Goal: Communication & Community: Answer question/provide support

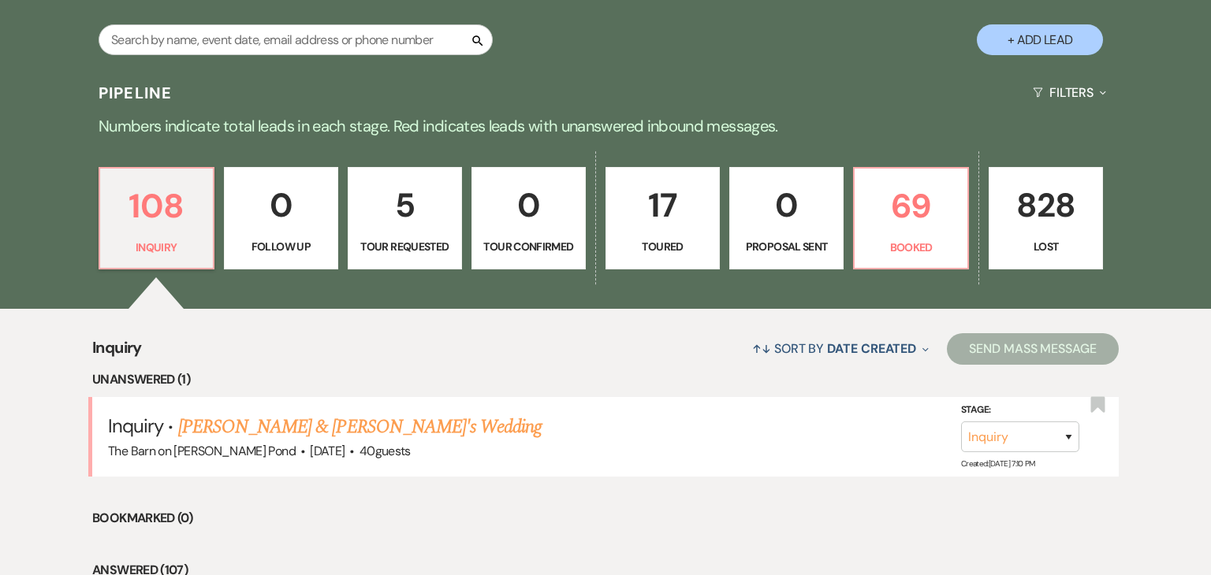
scroll to position [315, 0]
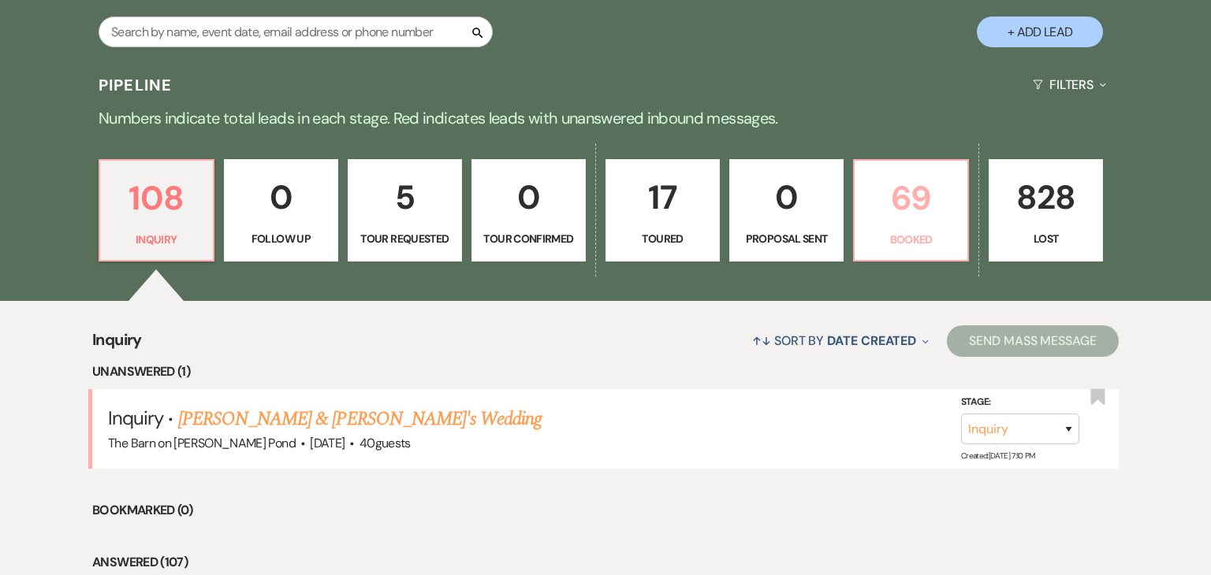
click at [918, 222] on p "69" at bounding box center [911, 198] width 94 height 53
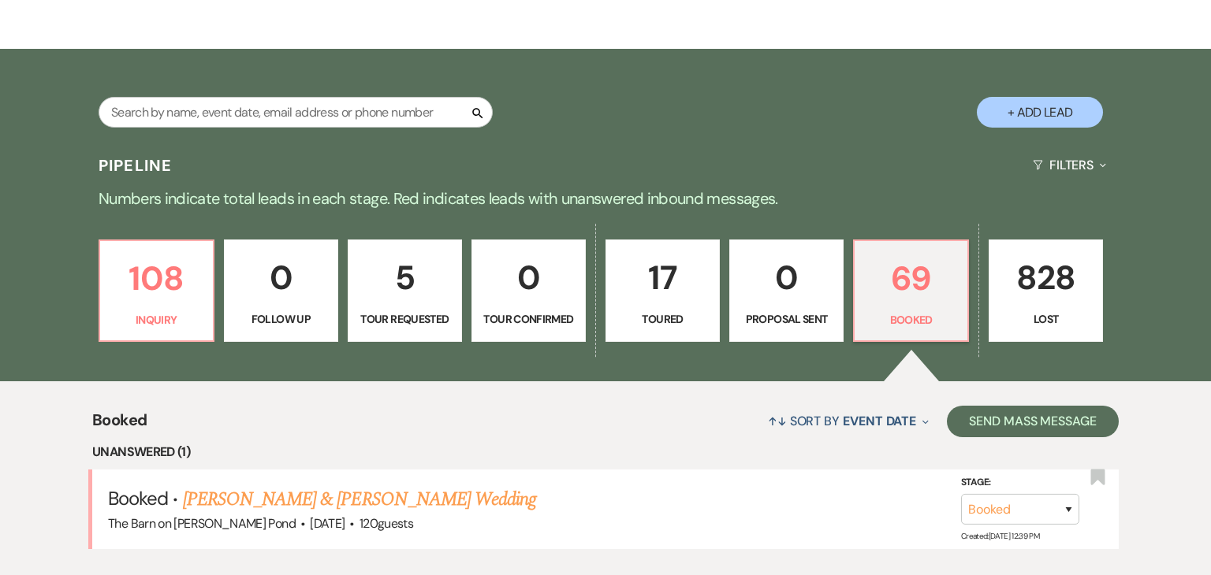
scroll to position [315, 0]
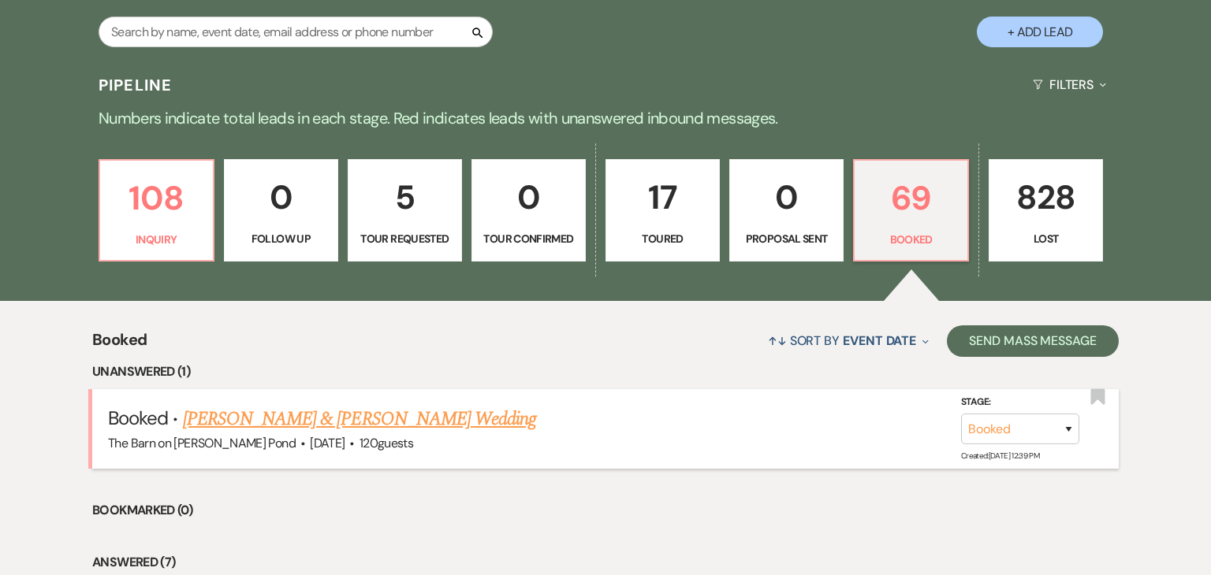
click at [404, 427] on link "[PERSON_NAME] & [PERSON_NAME] Wedding" at bounding box center [359, 419] width 353 height 28
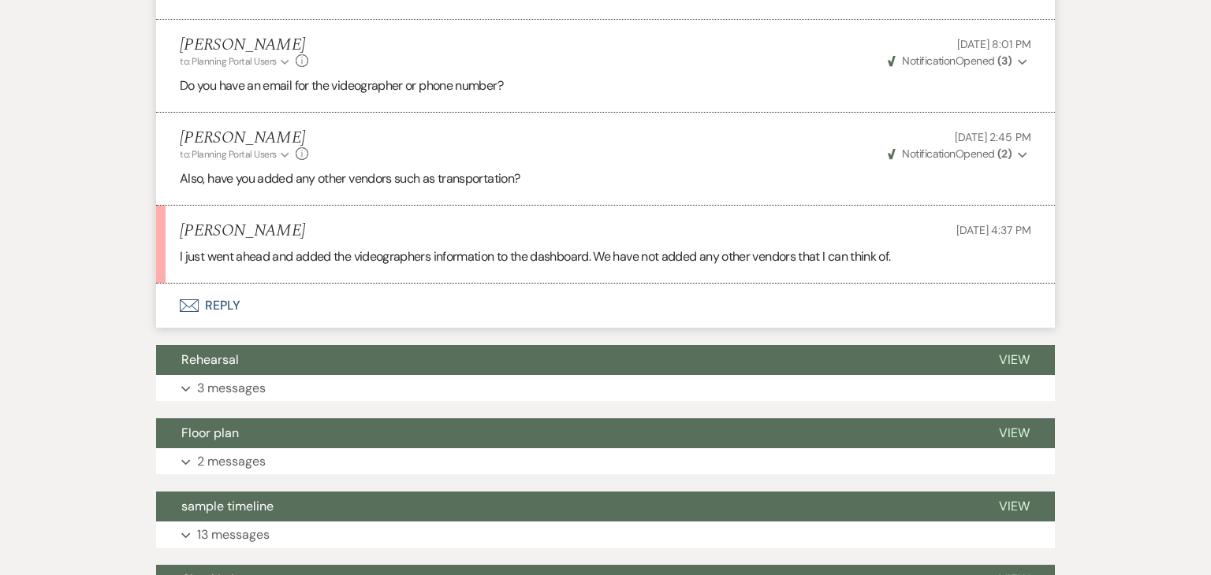
scroll to position [3526, 0]
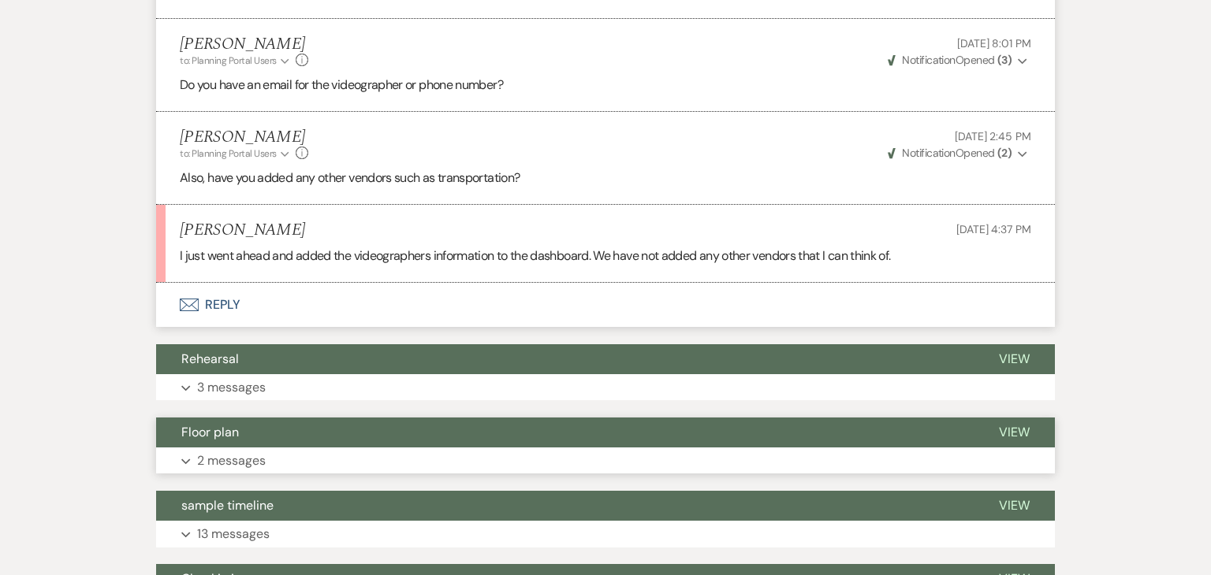
click at [539, 418] on button "Floor plan" at bounding box center [564, 433] width 817 height 30
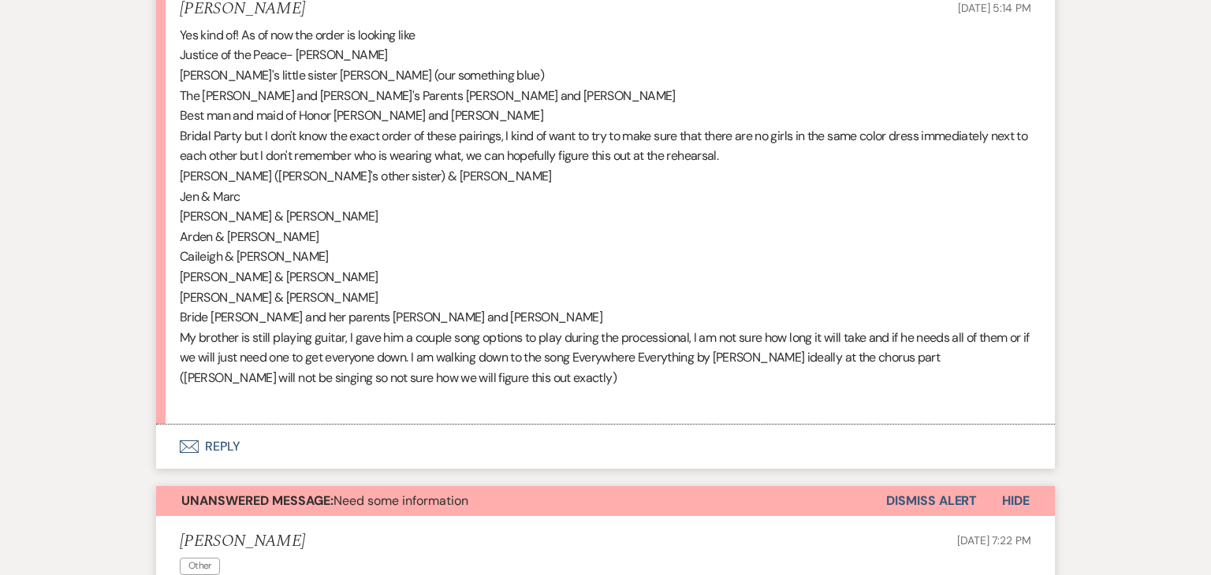
scroll to position [0, 0]
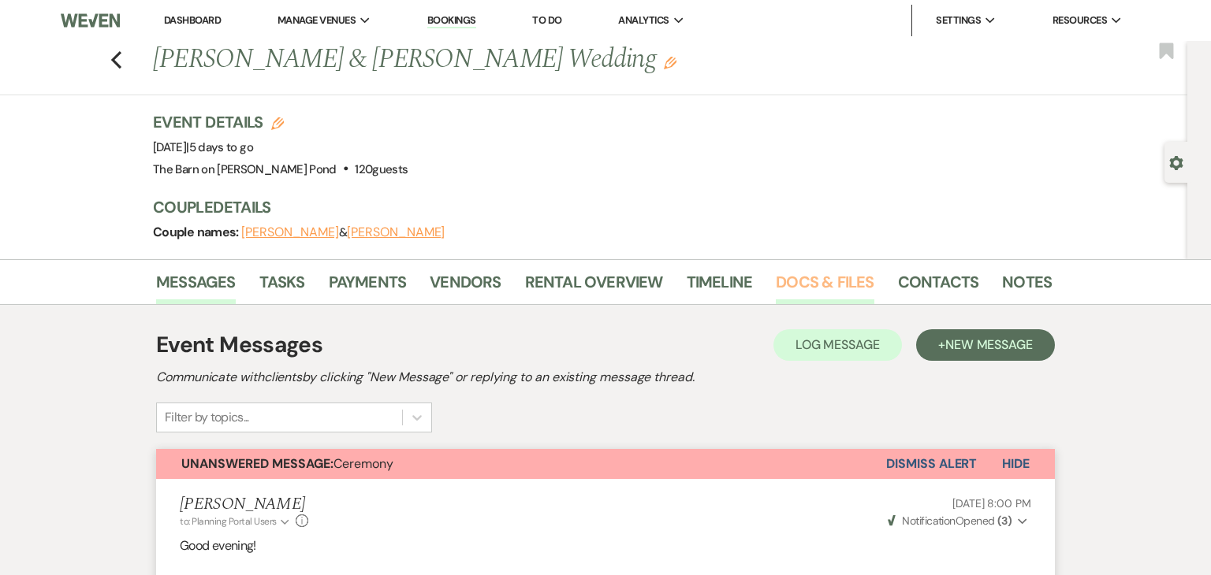
click at [852, 290] on link "Docs & Files" at bounding box center [825, 287] width 98 height 35
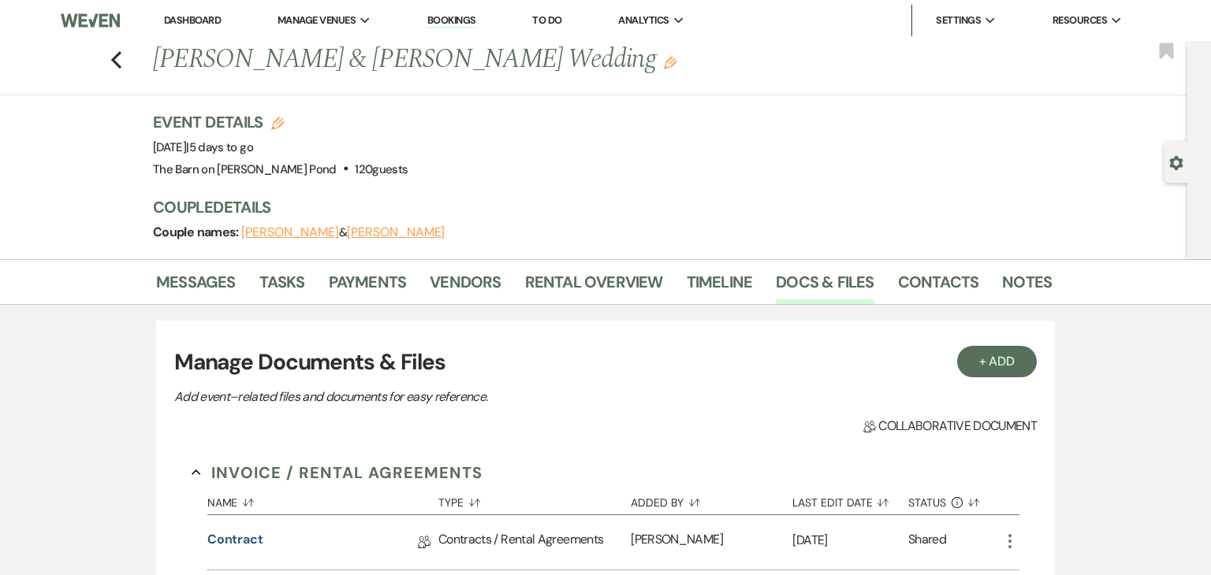
click at [181, 295] on link "Messages" at bounding box center [196, 287] width 80 height 35
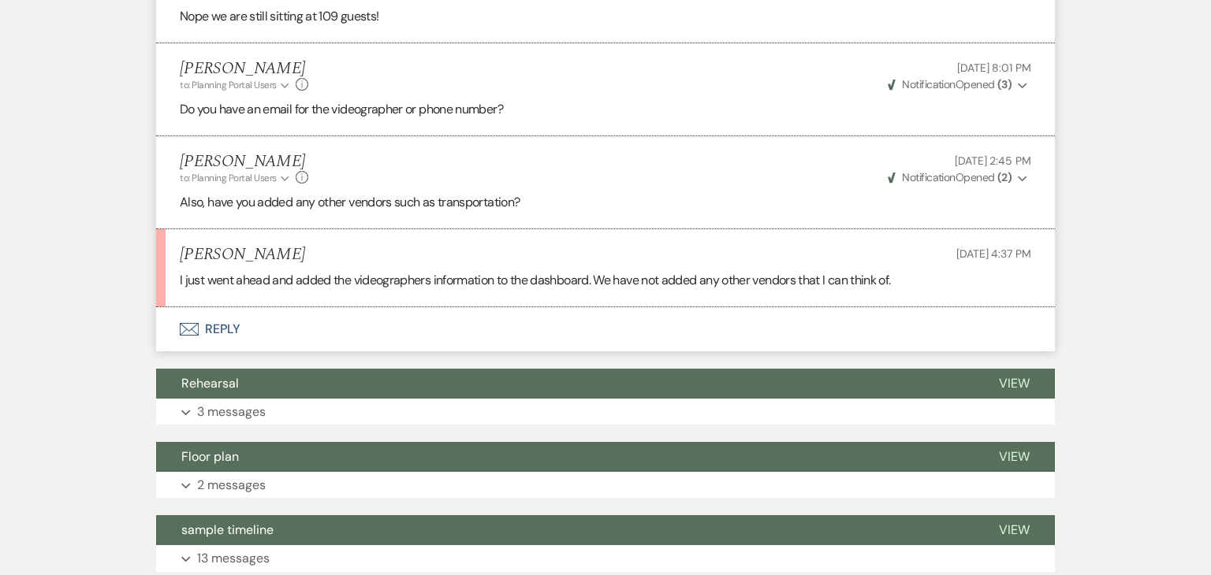
scroll to position [3497, 0]
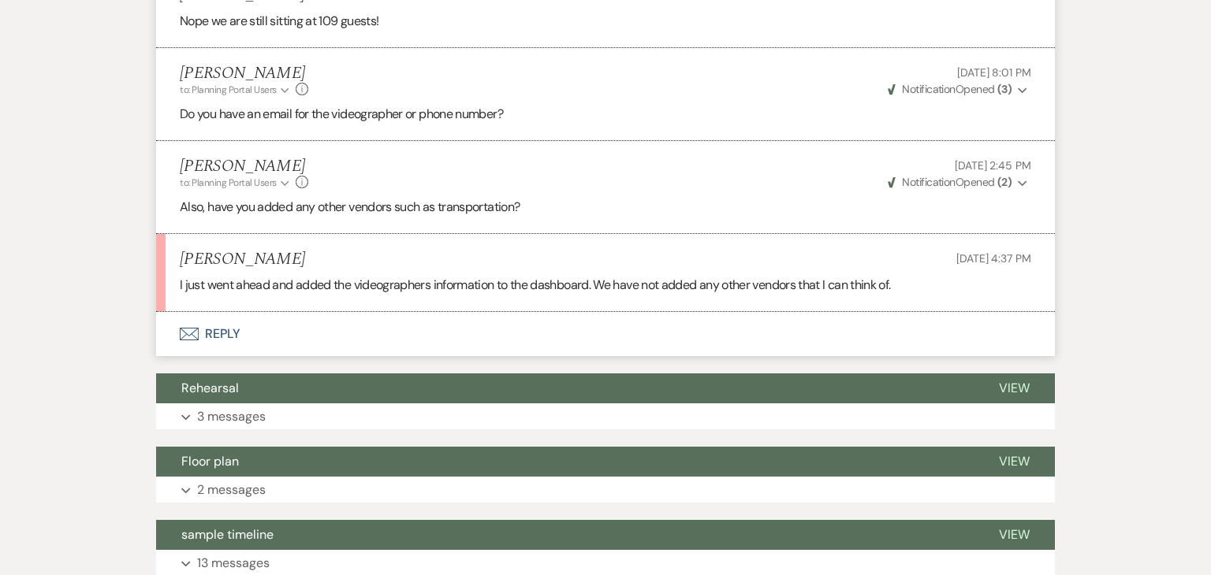
click at [522, 323] on button "Envelope Reply" at bounding box center [605, 334] width 899 height 44
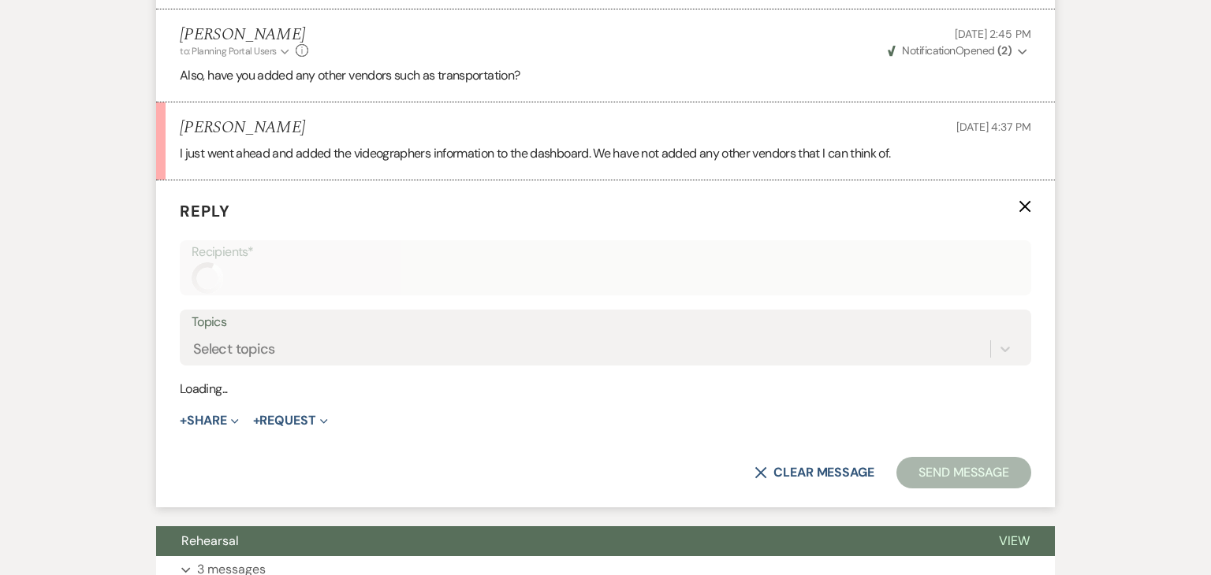
scroll to position [3660, 0]
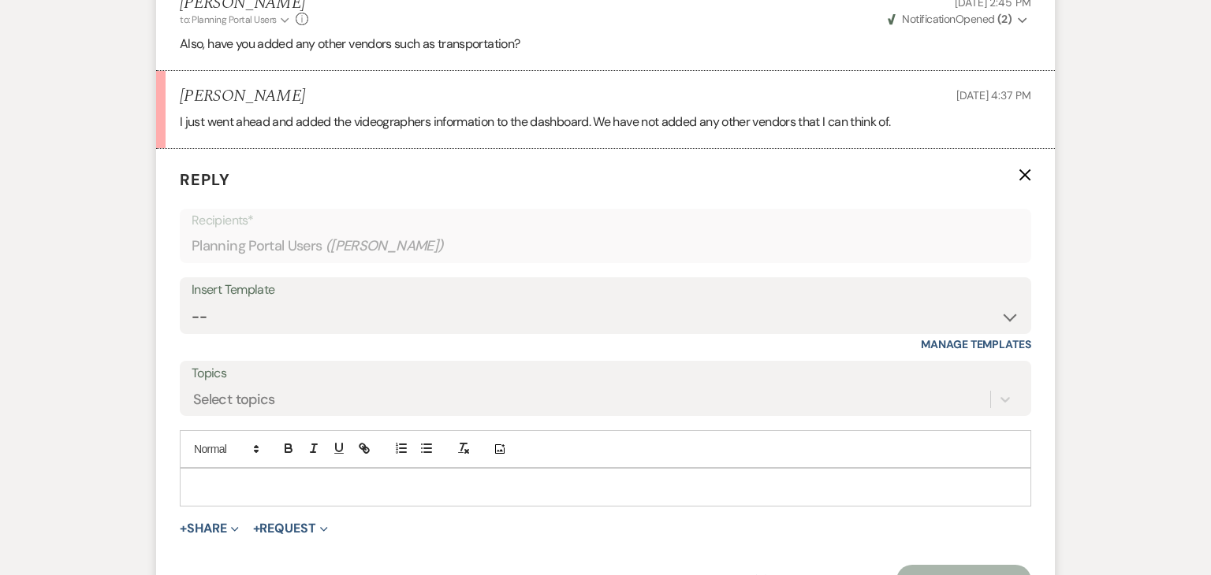
click at [435, 478] on p at bounding box center [605, 486] width 826 height 17
click at [951, 565] on button "Send Message" at bounding box center [963, 581] width 135 height 32
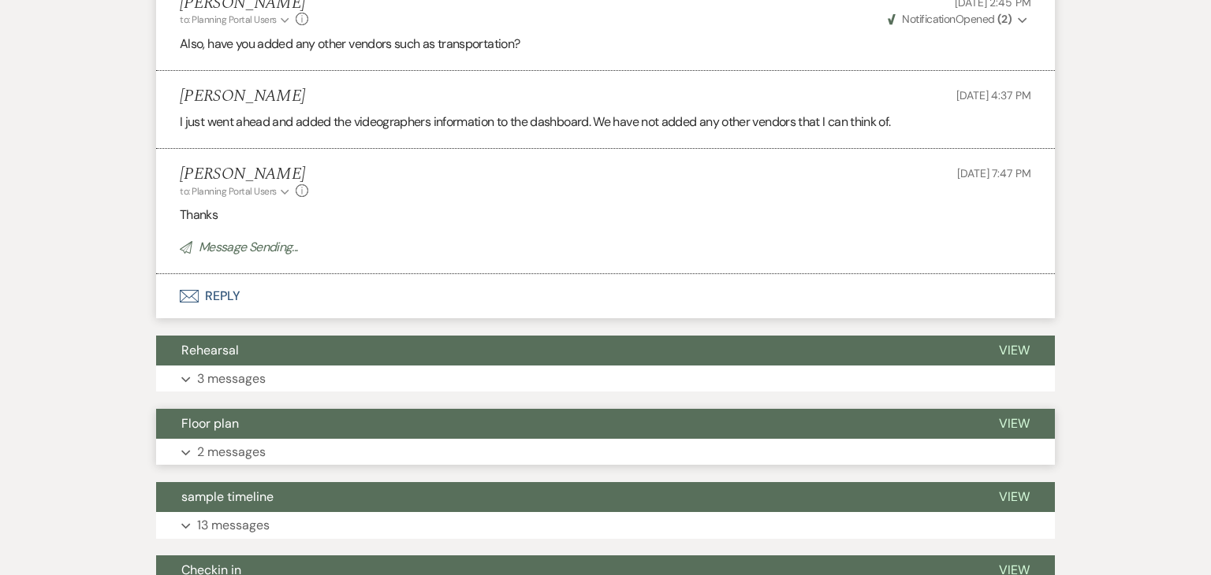
click at [653, 409] on button "Floor plan" at bounding box center [564, 424] width 817 height 30
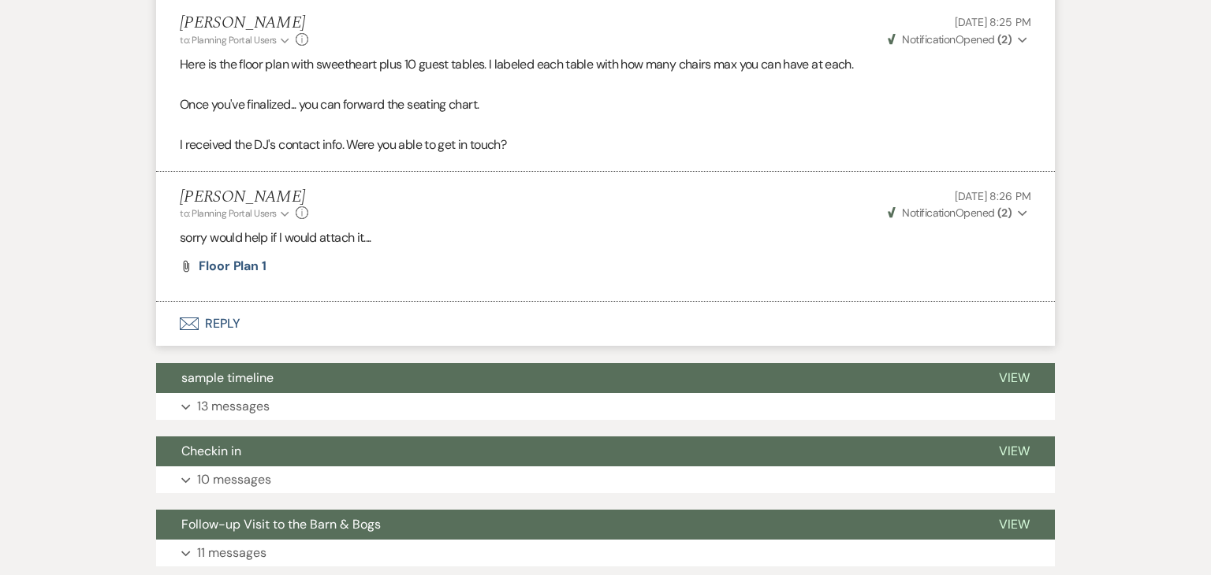
click at [612, 308] on button "Envelope Reply" at bounding box center [605, 324] width 899 height 44
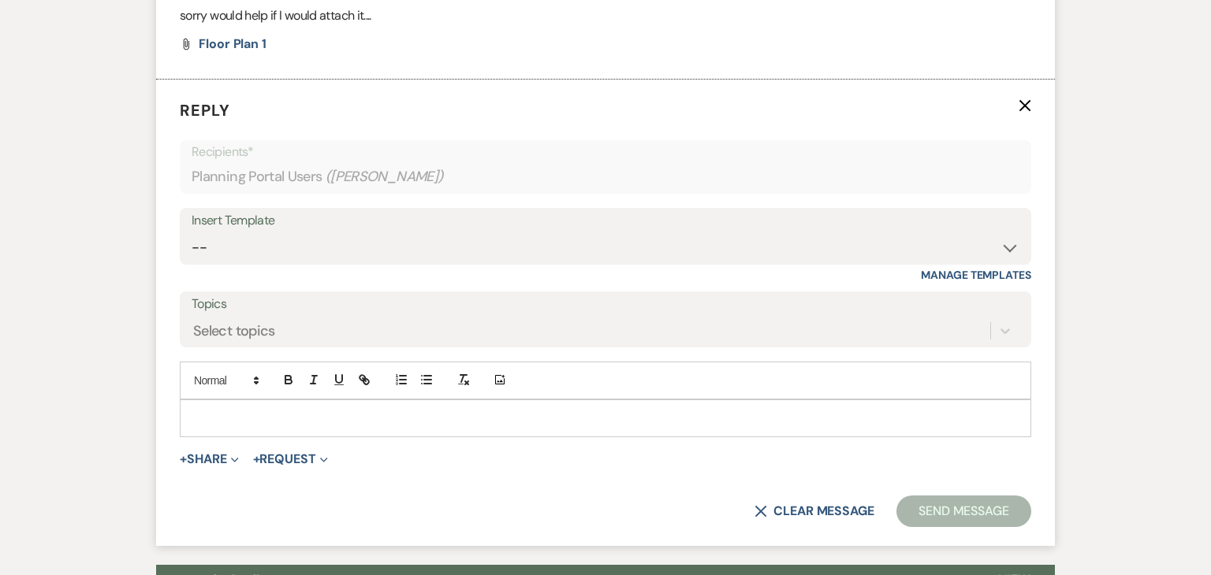
scroll to position [4292, 0]
click at [592, 409] on p at bounding box center [605, 417] width 826 height 17
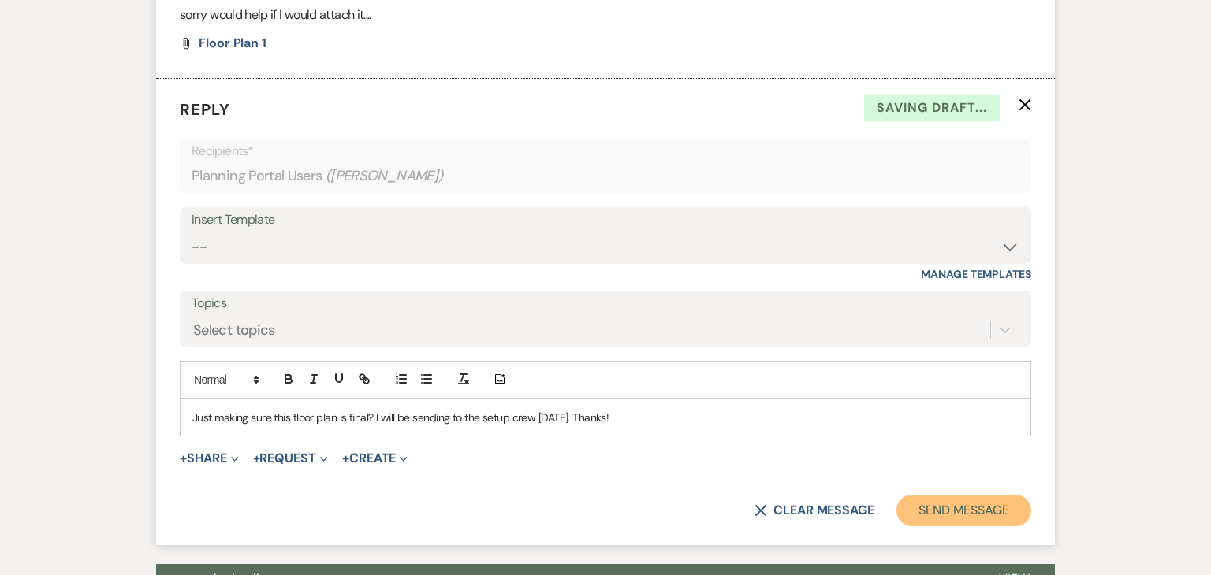
click at [909, 495] on button "Send Message" at bounding box center [963, 511] width 135 height 32
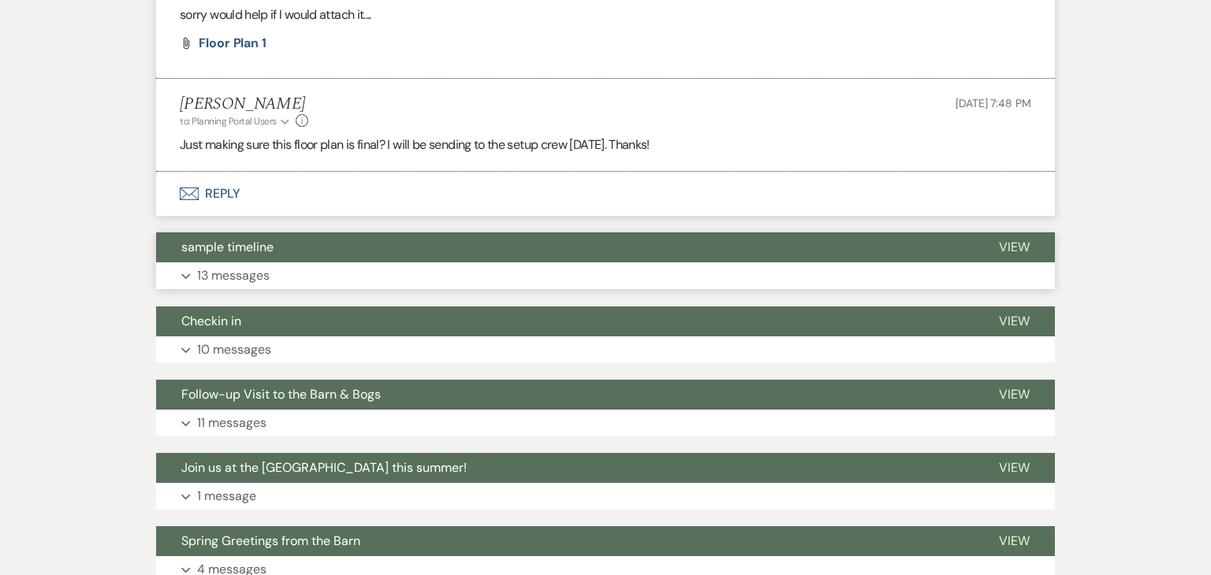
click at [770, 233] on button "sample timeline" at bounding box center [564, 248] width 817 height 30
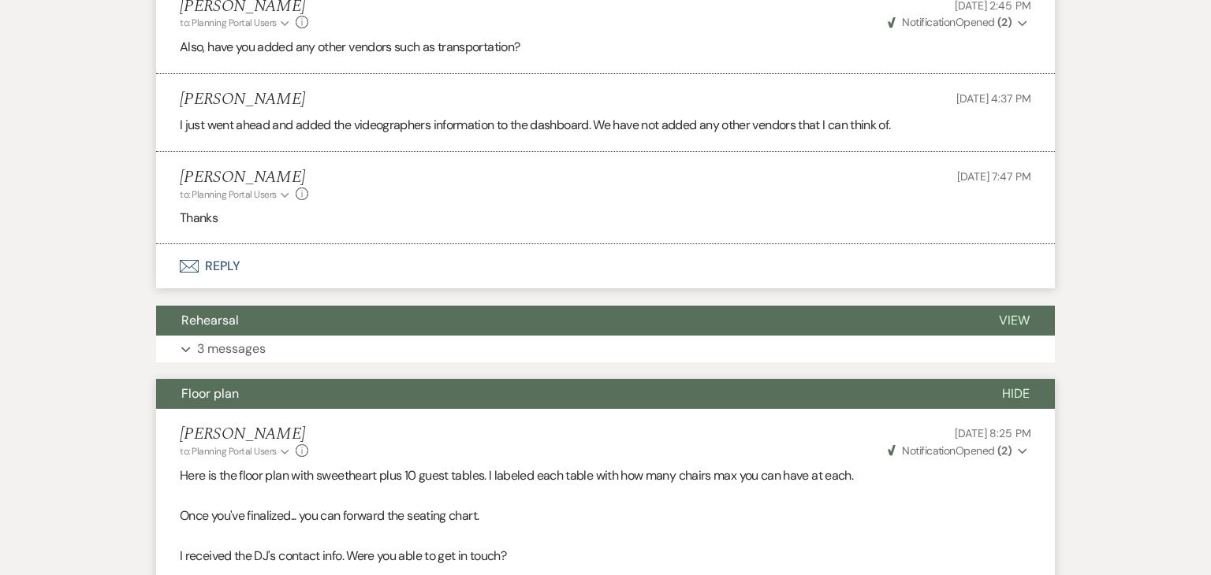
scroll to position [3658, 0]
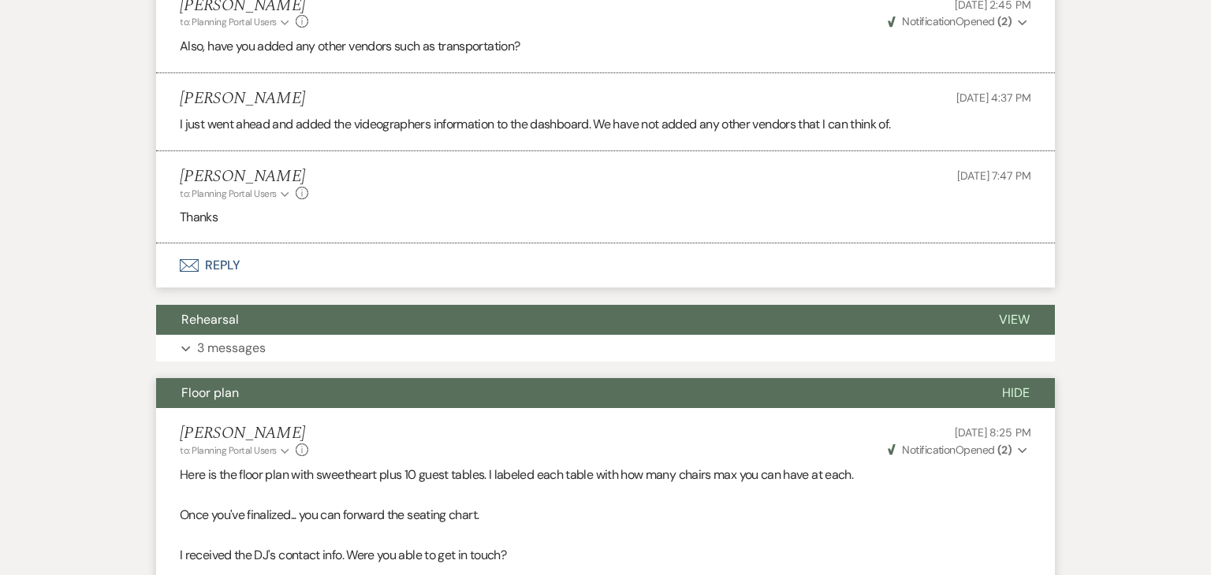
click at [612, 244] on button "Envelope Reply" at bounding box center [605, 266] width 899 height 44
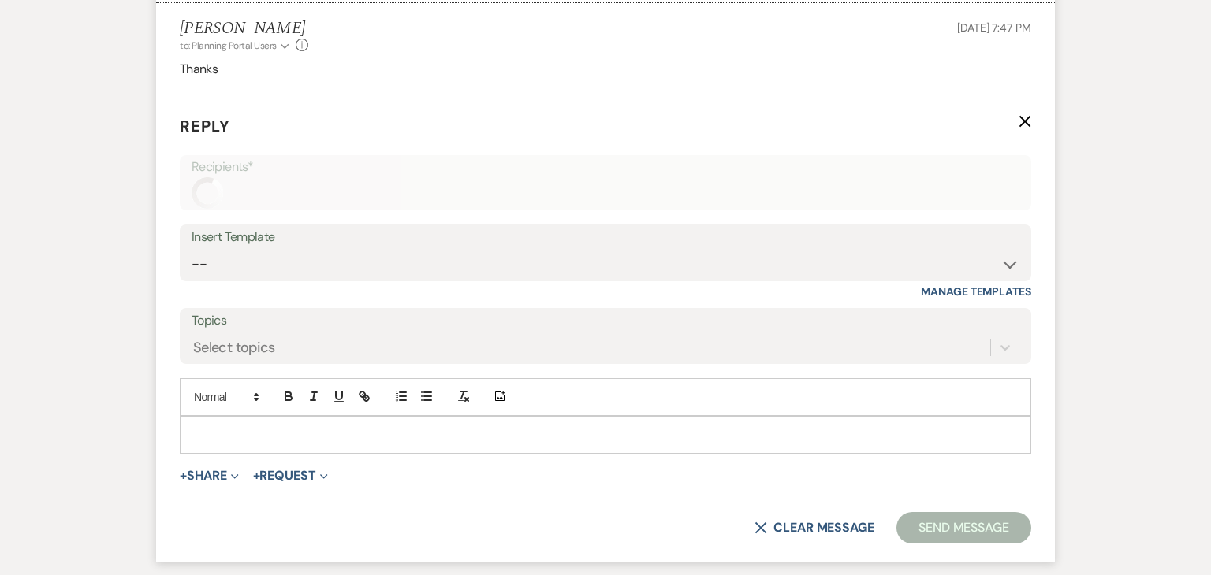
scroll to position [3823, 0]
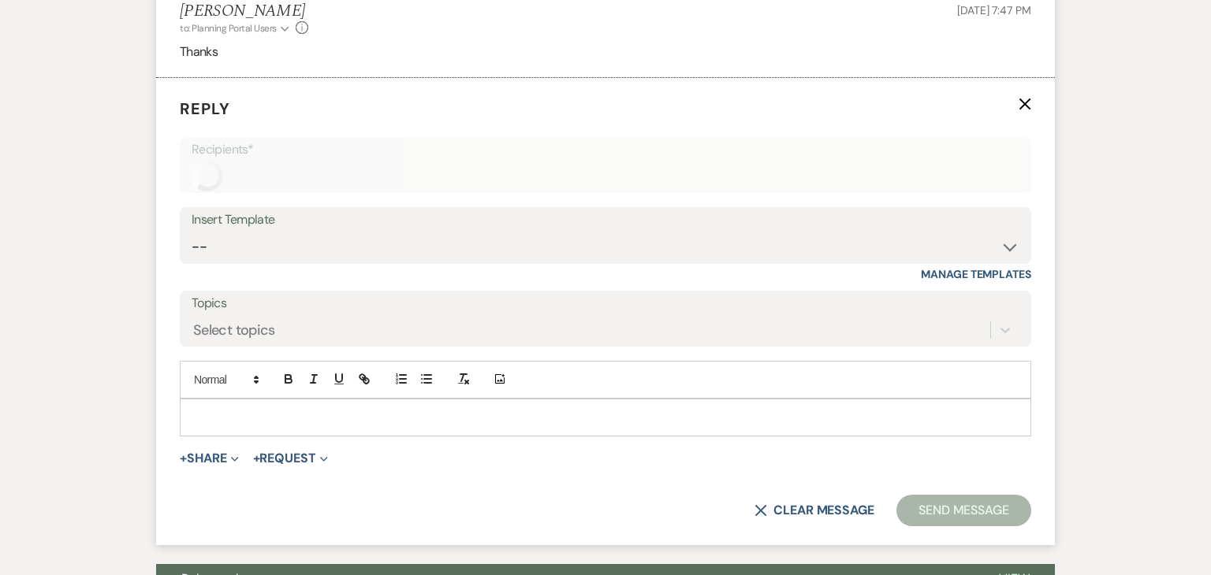
click at [519, 406] on div at bounding box center [605, 418] width 850 height 36
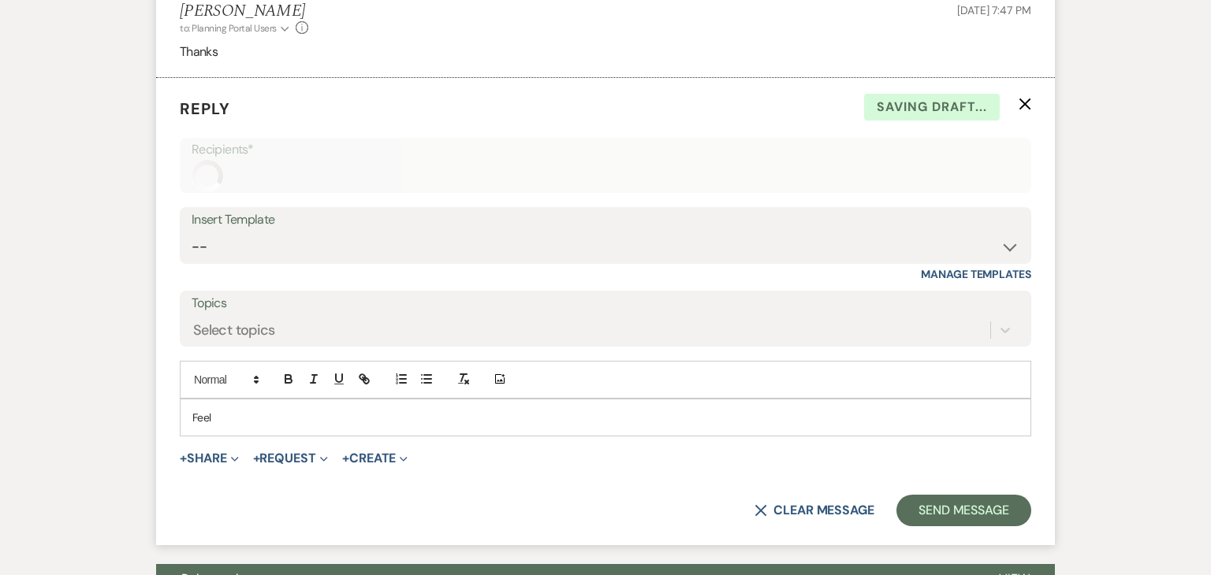
scroll to position [3823, 0]
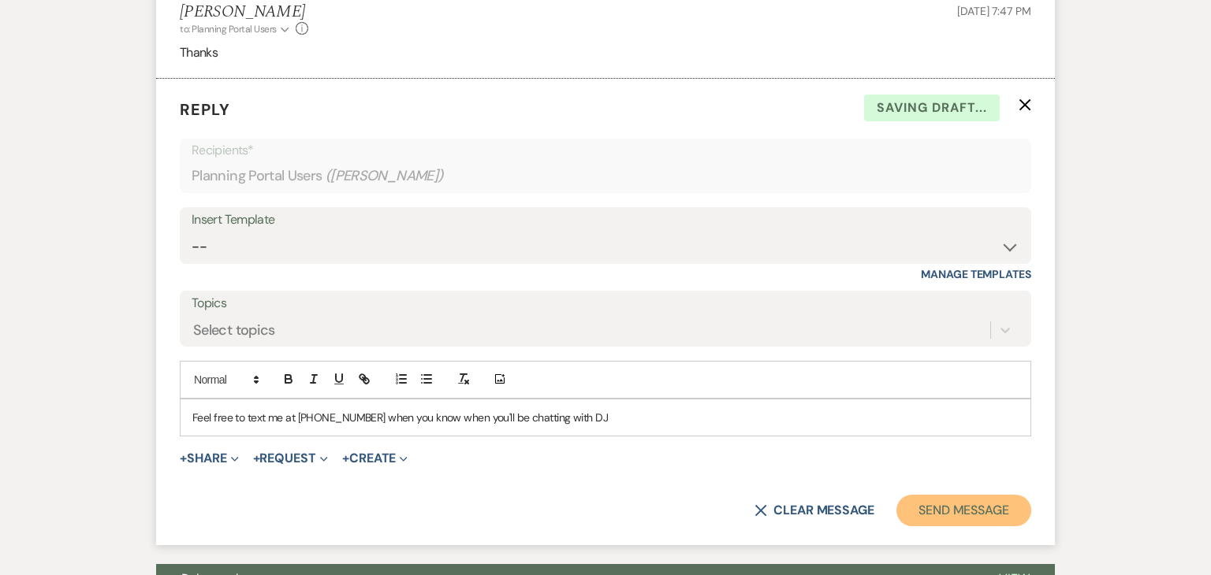
click at [961, 495] on button "Send Message" at bounding box center [963, 511] width 135 height 32
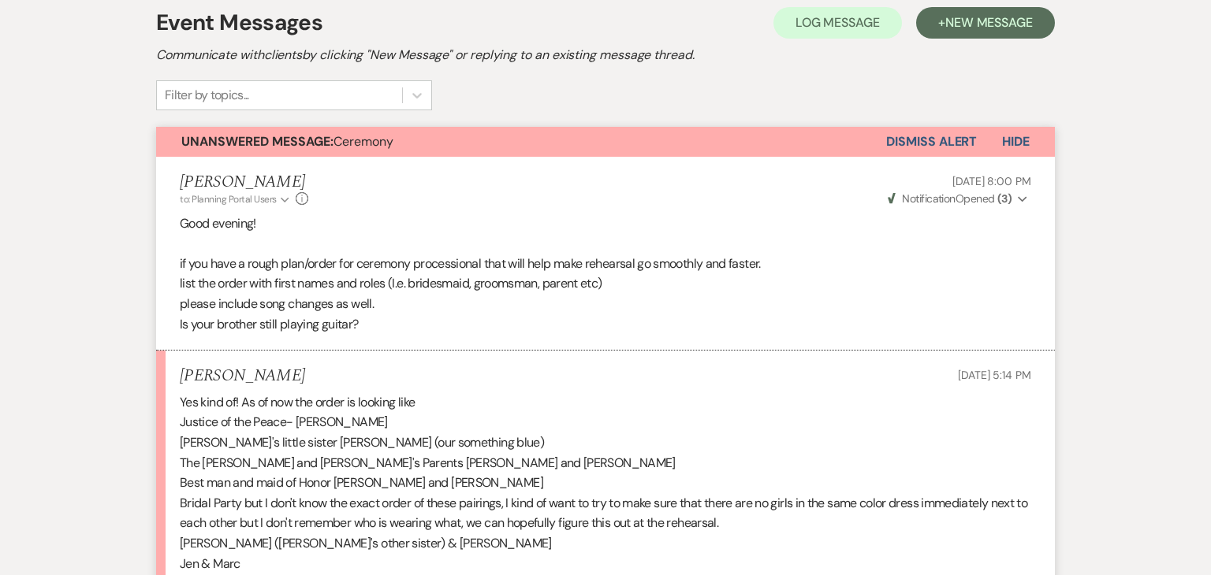
scroll to position [318, 0]
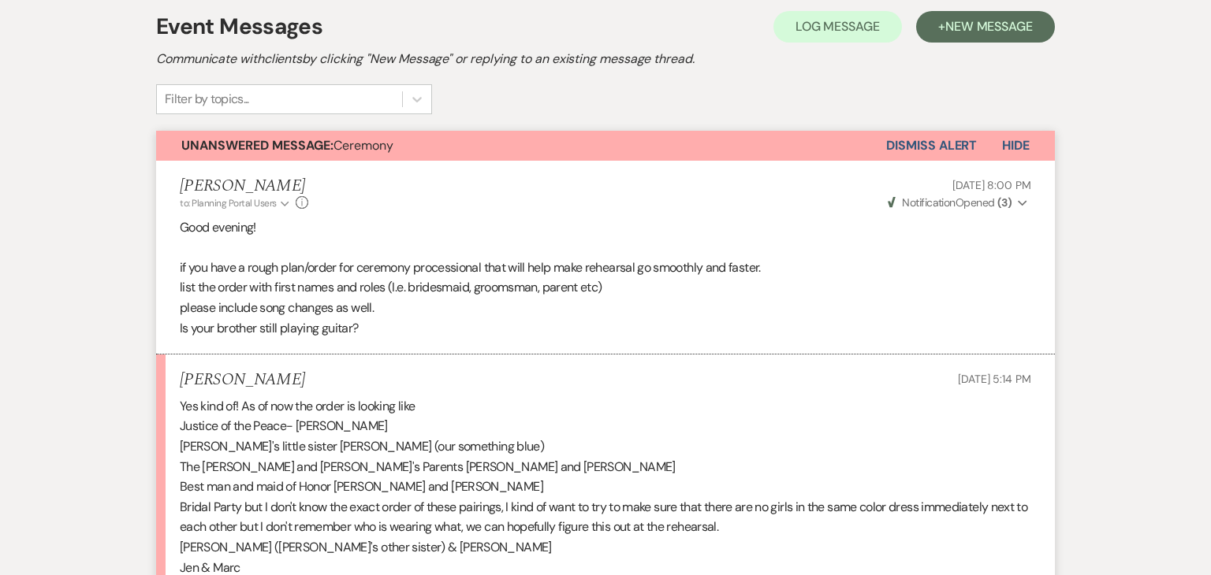
click at [947, 147] on button "Dismiss Alert" at bounding box center [931, 146] width 91 height 30
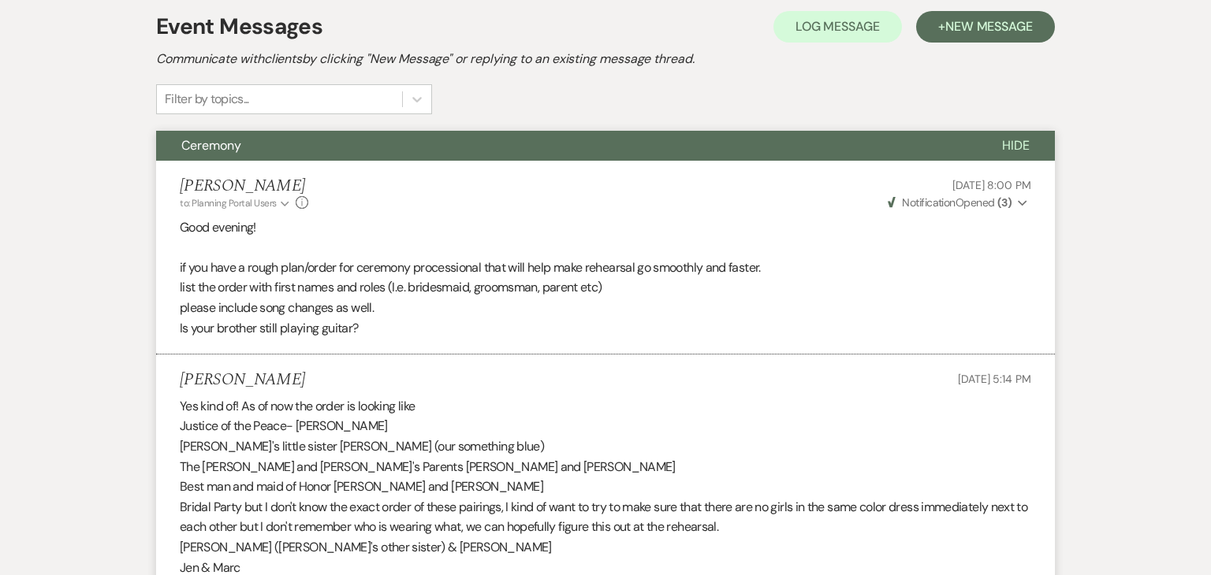
click at [832, 172] on li "[PERSON_NAME] to: Planning Portal Users Expand Info [DATE] 8:00 PM Weven Check …" at bounding box center [605, 258] width 899 height 194
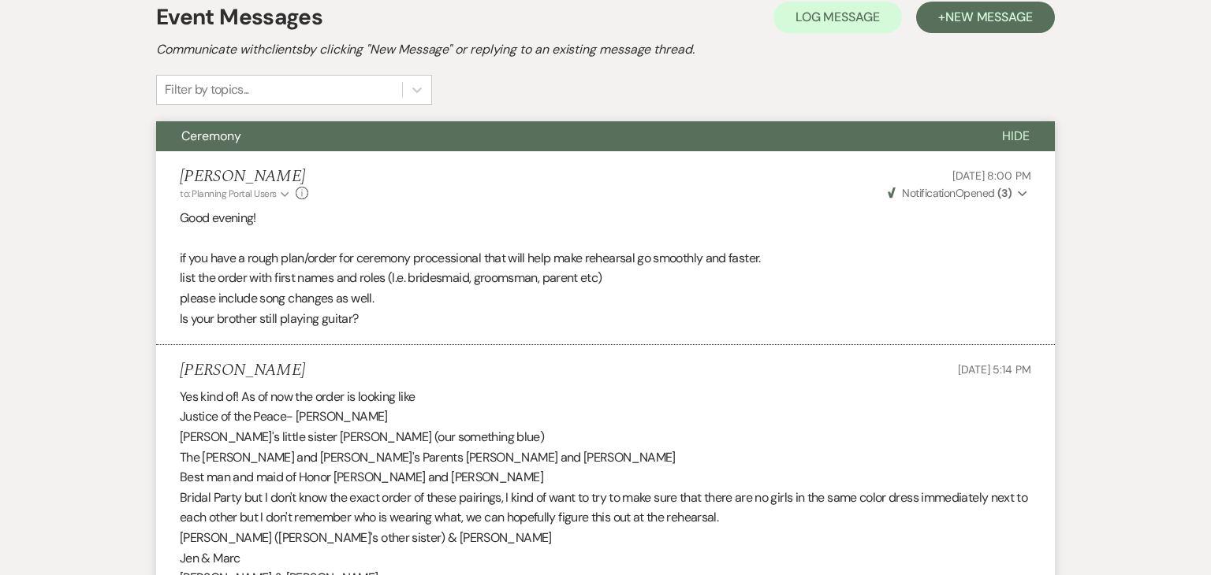
scroll to position [0, 0]
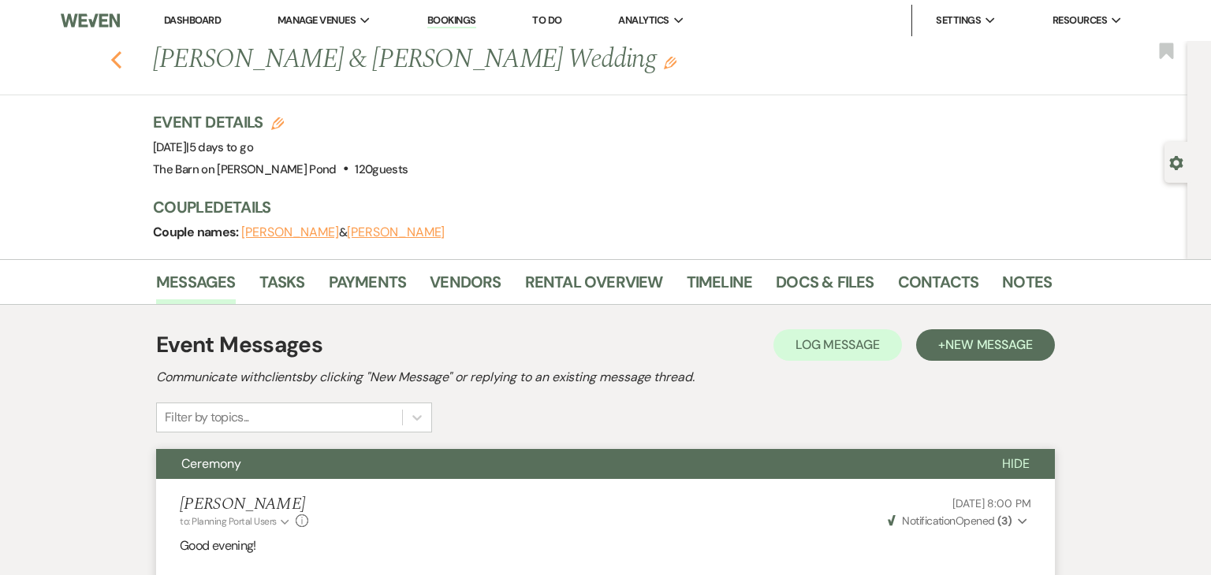
click at [120, 58] on icon "Previous" at bounding box center [116, 59] width 12 height 19
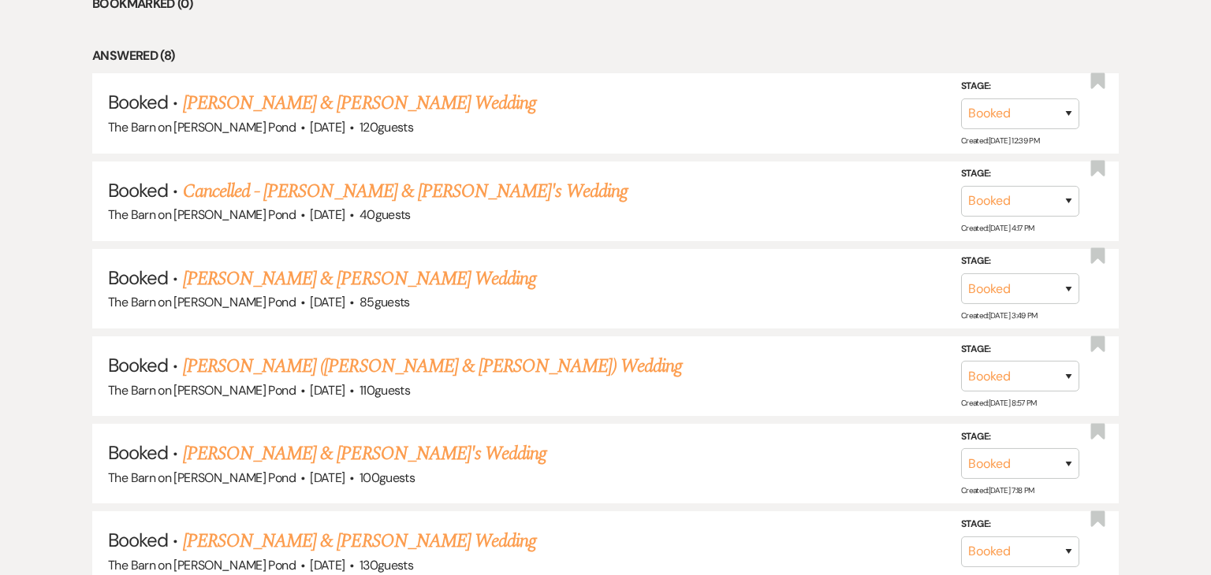
scroll to position [735, 0]
click at [301, 273] on link "[PERSON_NAME] & [PERSON_NAME] Wedding" at bounding box center [359, 279] width 353 height 28
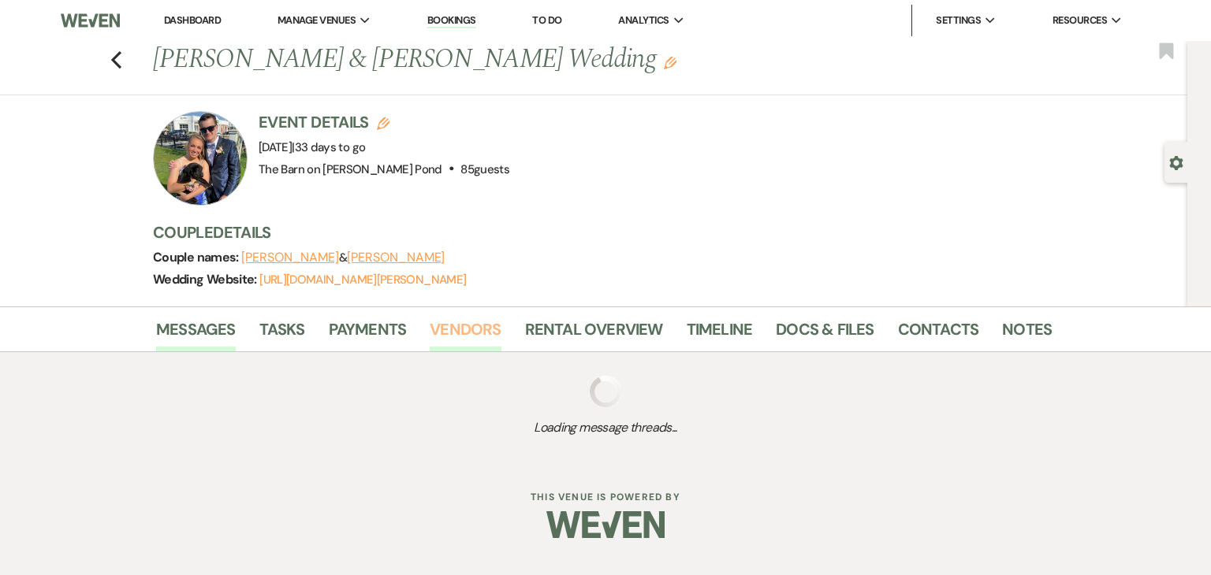
click at [441, 335] on link "Vendors" at bounding box center [465, 334] width 71 height 35
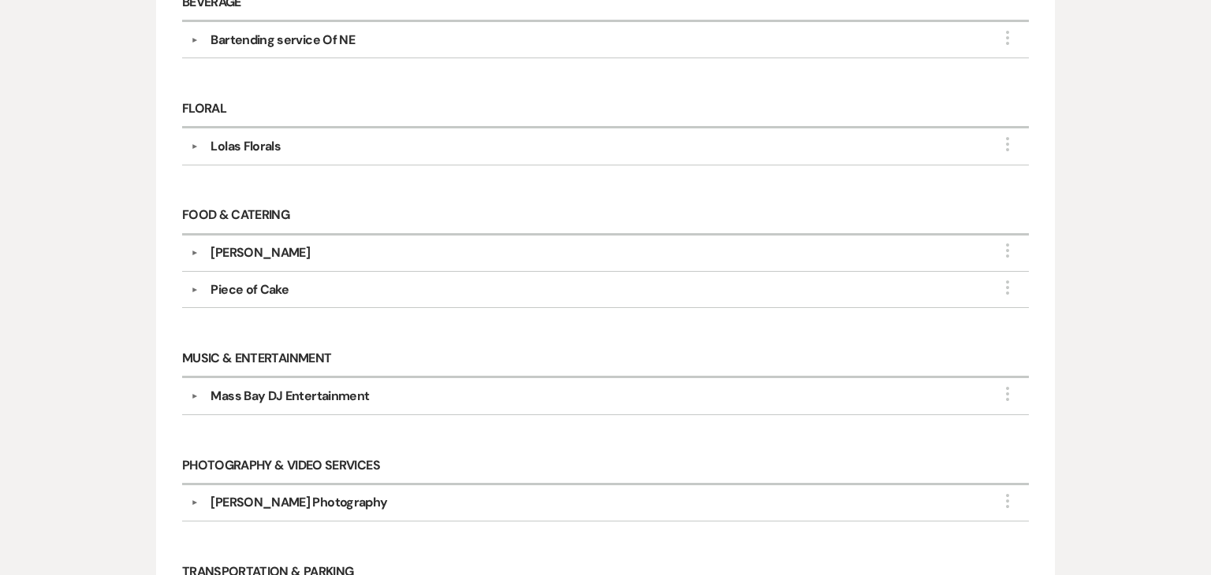
scroll to position [486, 0]
click at [343, 243] on div "[PERSON_NAME]" at bounding box center [609, 252] width 822 height 19
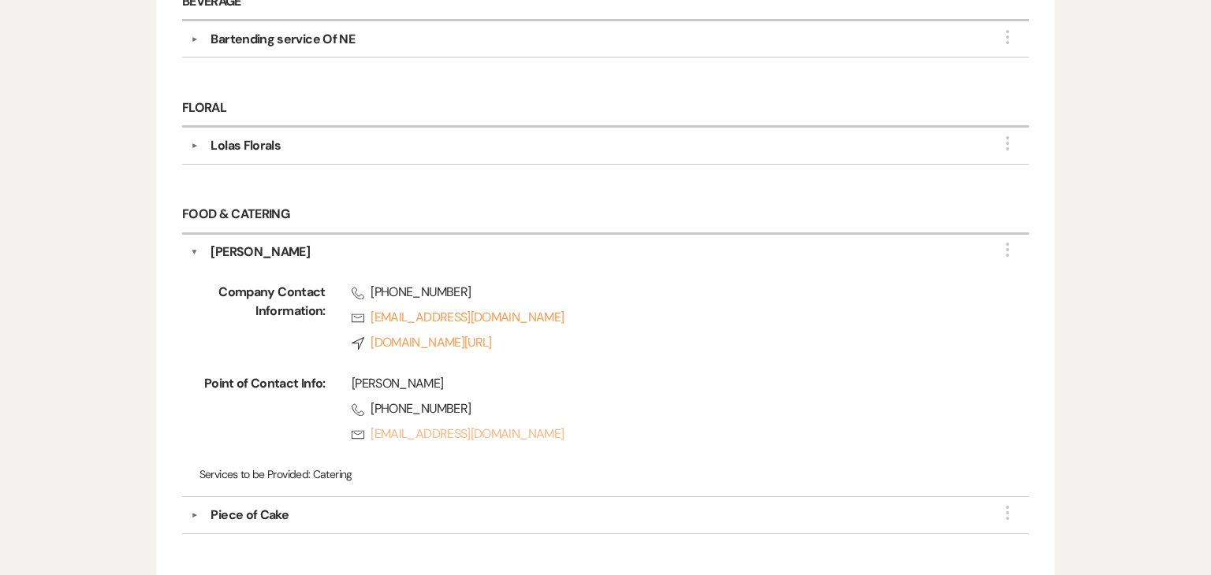
drag, startPoint x: 572, startPoint y: 445, endPoint x: 371, endPoint y: 431, distance: 201.4
click at [371, 431] on div "[PERSON_NAME] Phone [PHONE_NUMBER] Rsvp [EMAIL_ADDRESS][DOMAIN_NAME]" at bounding box center [652, 412] width 653 height 76
copy link "[EMAIL_ADDRESS][DOMAIN_NAME]"
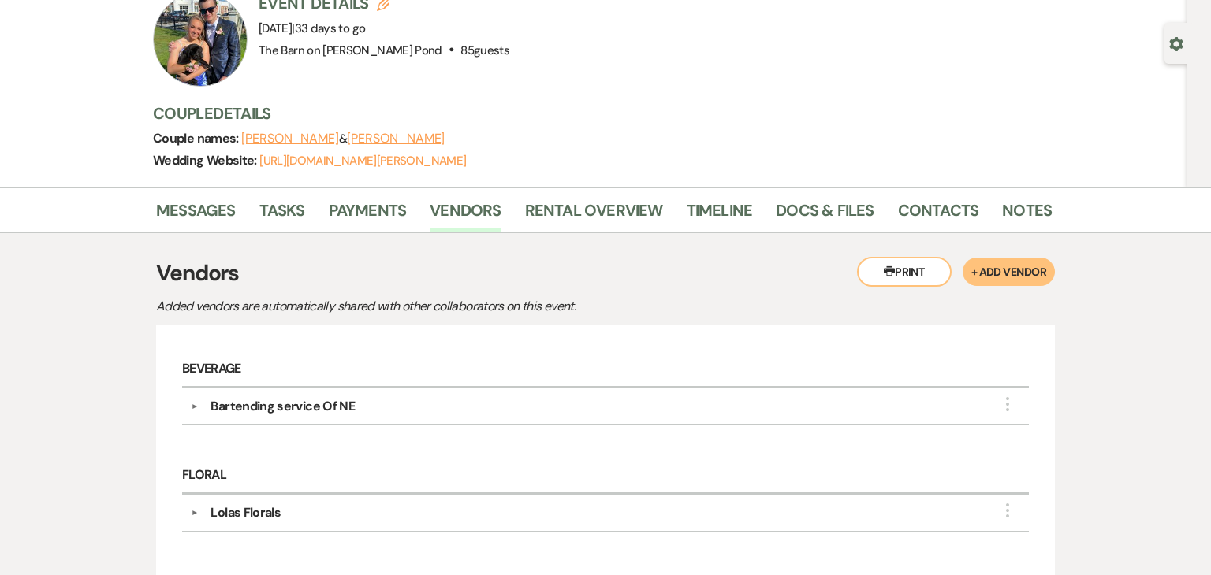
scroll to position [0, 0]
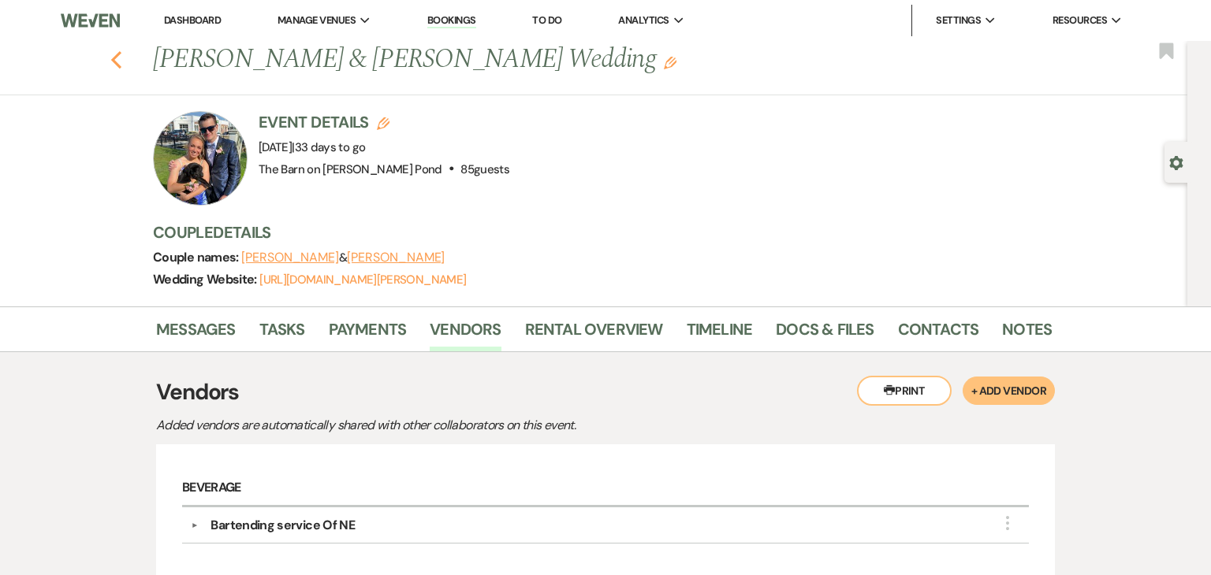
click at [113, 63] on icon "Previous" at bounding box center [116, 59] width 12 height 19
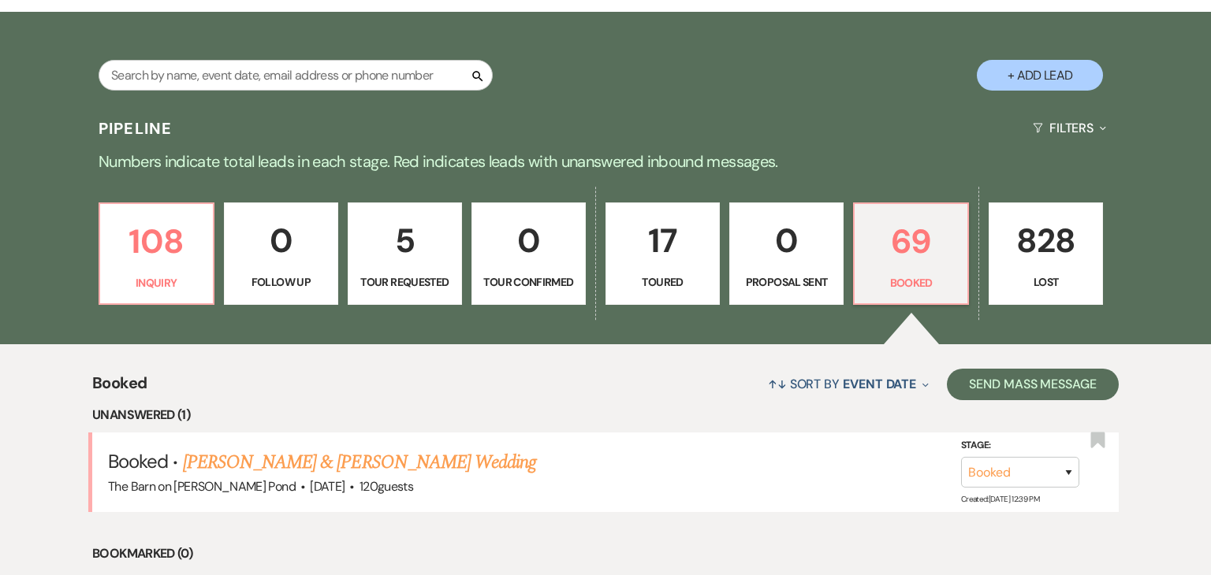
scroll to position [215, 0]
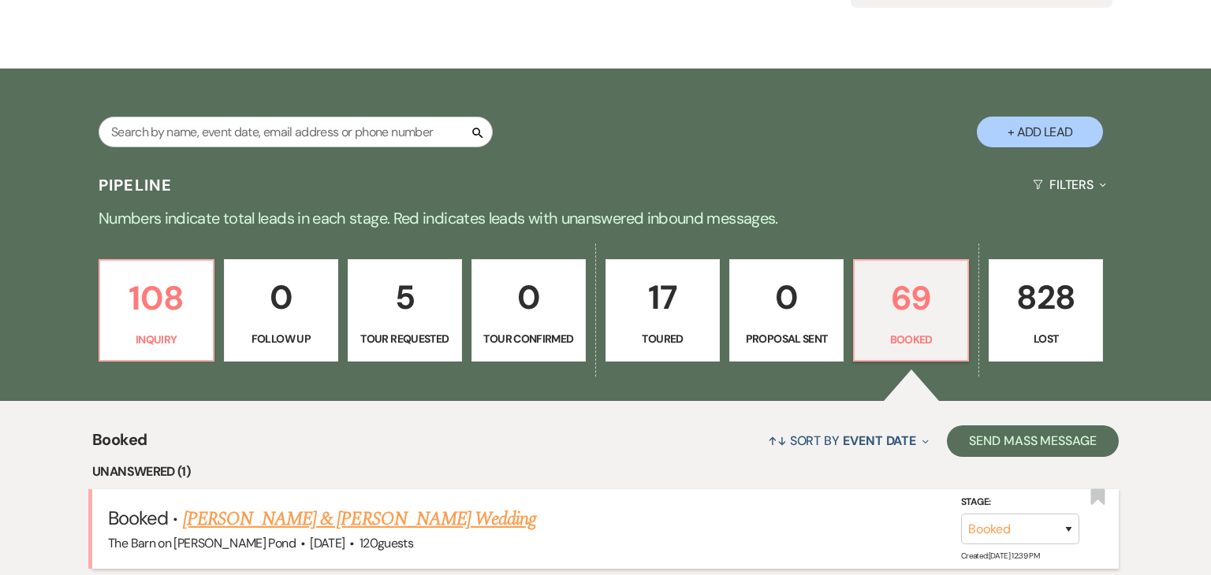
click at [375, 521] on link "[PERSON_NAME] & [PERSON_NAME] Wedding" at bounding box center [359, 519] width 353 height 28
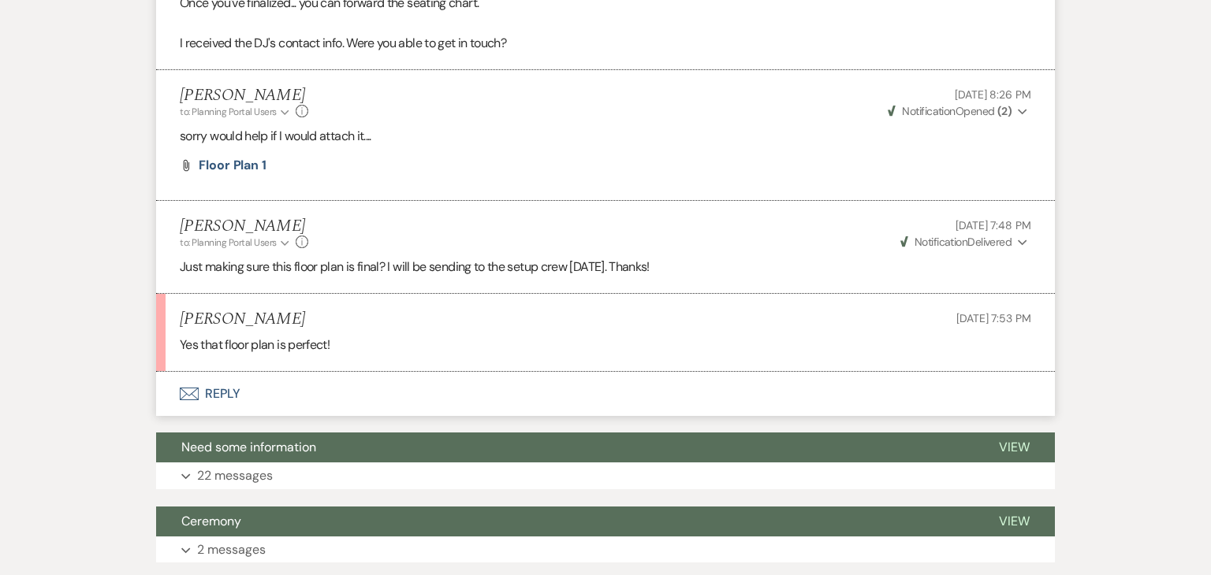
scroll to position [586, 0]
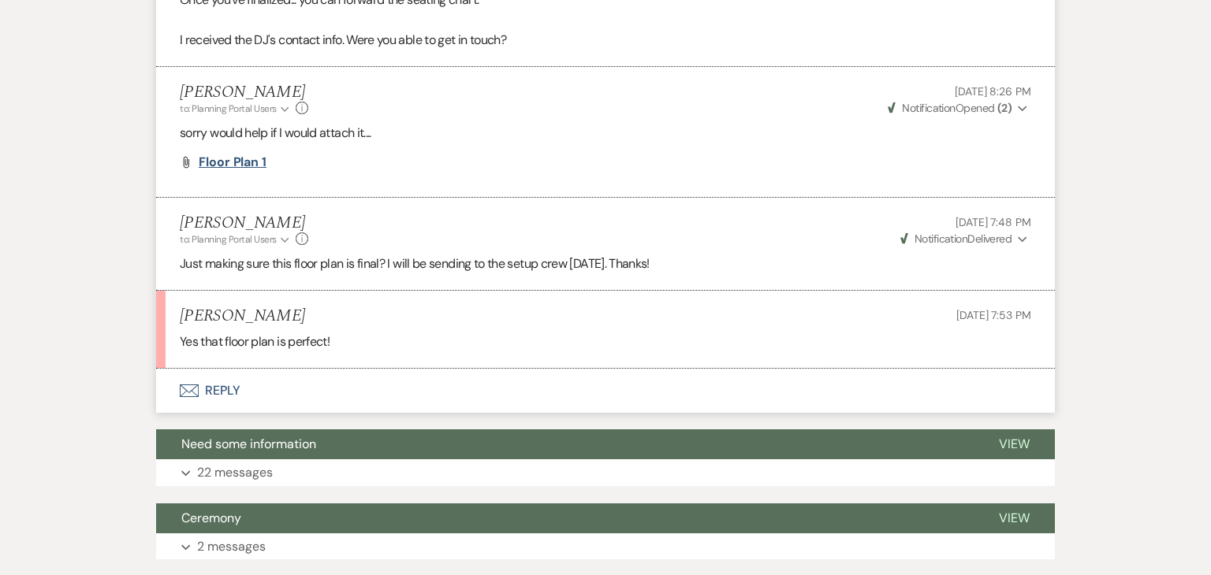
click at [256, 166] on span "Floor plan 1" at bounding box center [233, 162] width 68 height 17
click at [78, 229] on div "Messages Tasks Payments Vendors Rental Overview Timeline Docs & Files Contacts …" at bounding box center [605, 459] width 1211 height 1572
click at [234, 392] on button "Envelope Reply" at bounding box center [605, 391] width 899 height 44
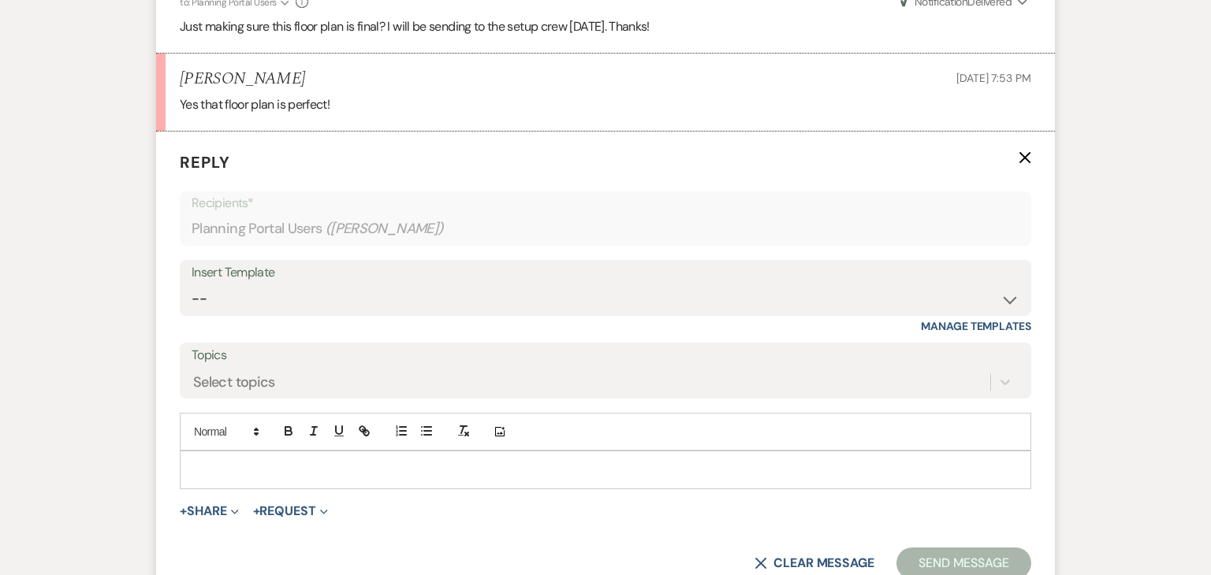
scroll to position [899, 0]
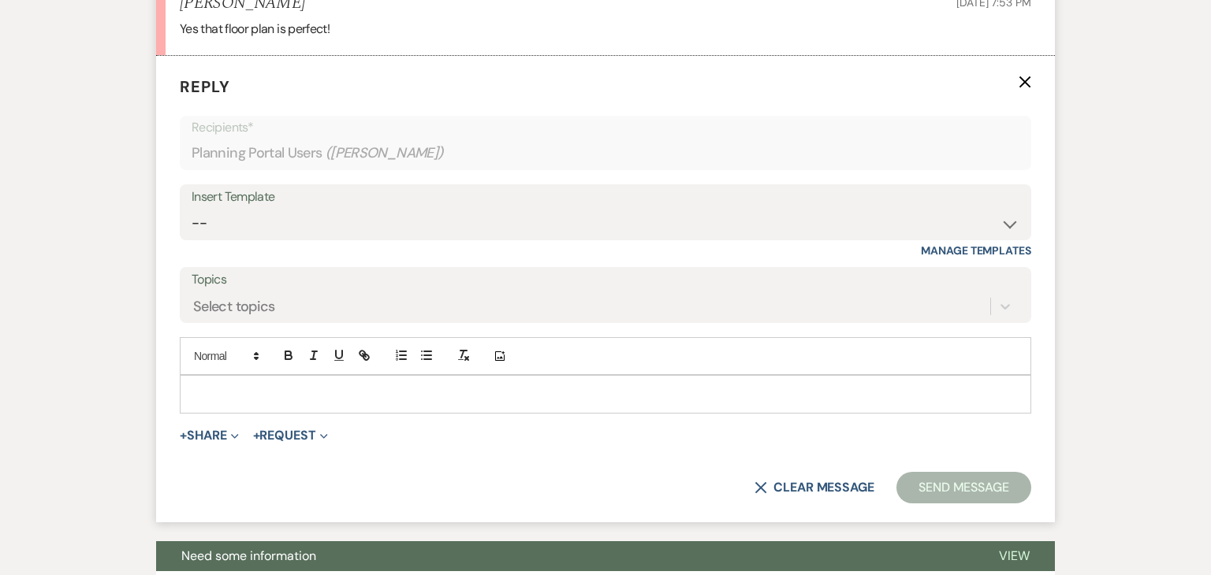
click at [235, 394] on p at bounding box center [605, 393] width 826 height 17
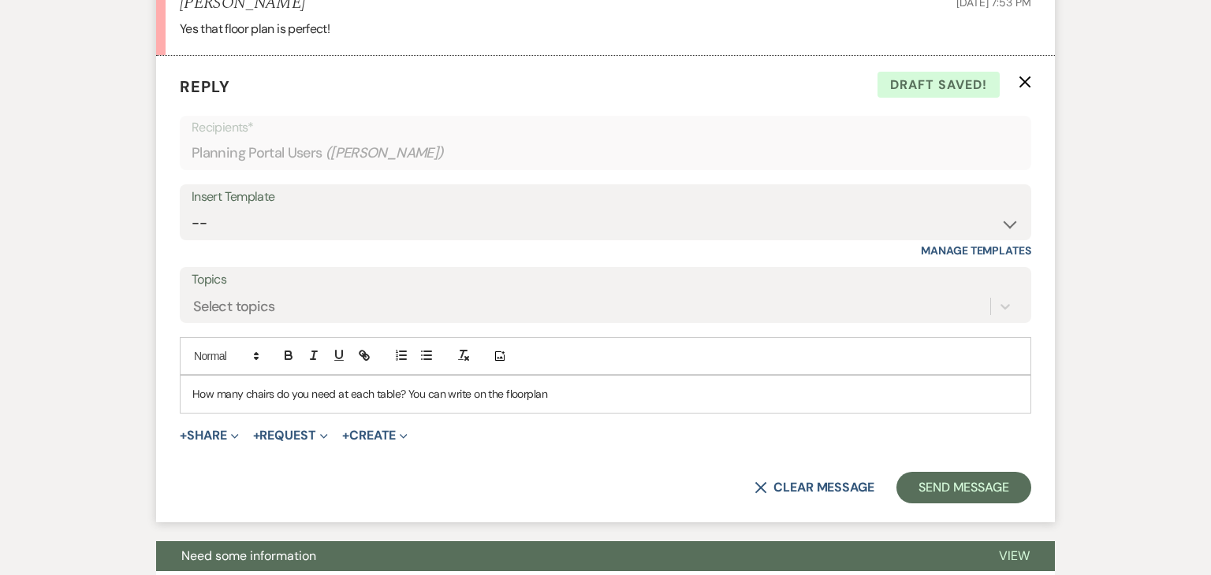
click at [467, 394] on p "How many chairs do you need at each table? You can write on the floorplan" at bounding box center [605, 393] width 826 height 17
click at [643, 394] on p "How many chairs do you need at each table? You can type it/write on the floorpl…" at bounding box center [605, 393] width 826 height 17
click at [971, 493] on button "Send Message" at bounding box center [963, 488] width 135 height 32
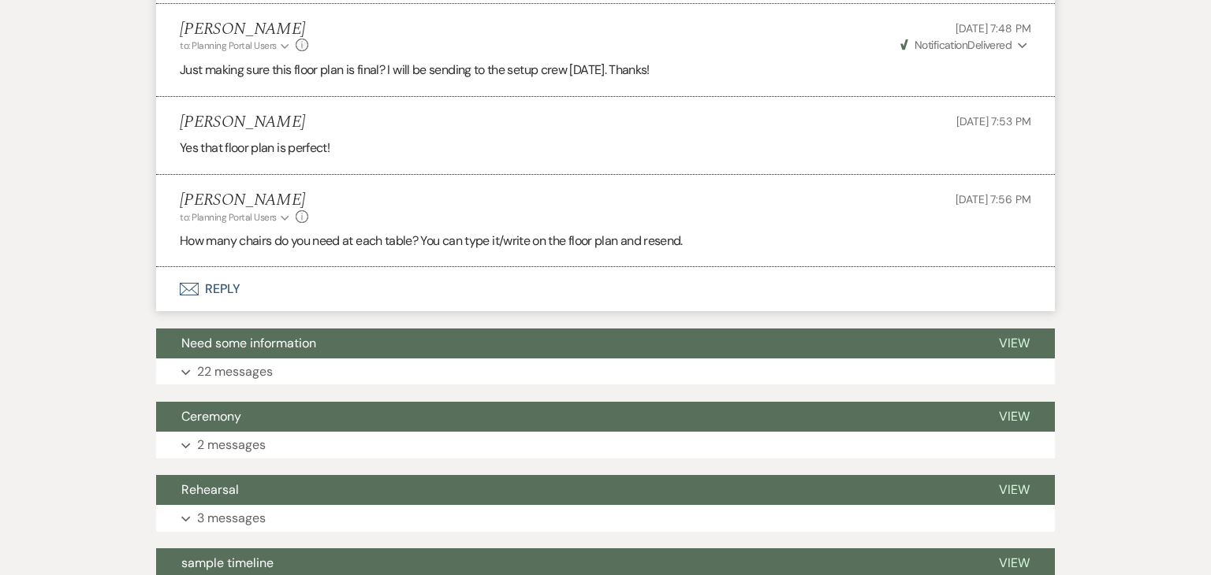
scroll to position [776, 0]
